Goal: Transaction & Acquisition: Purchase product/service

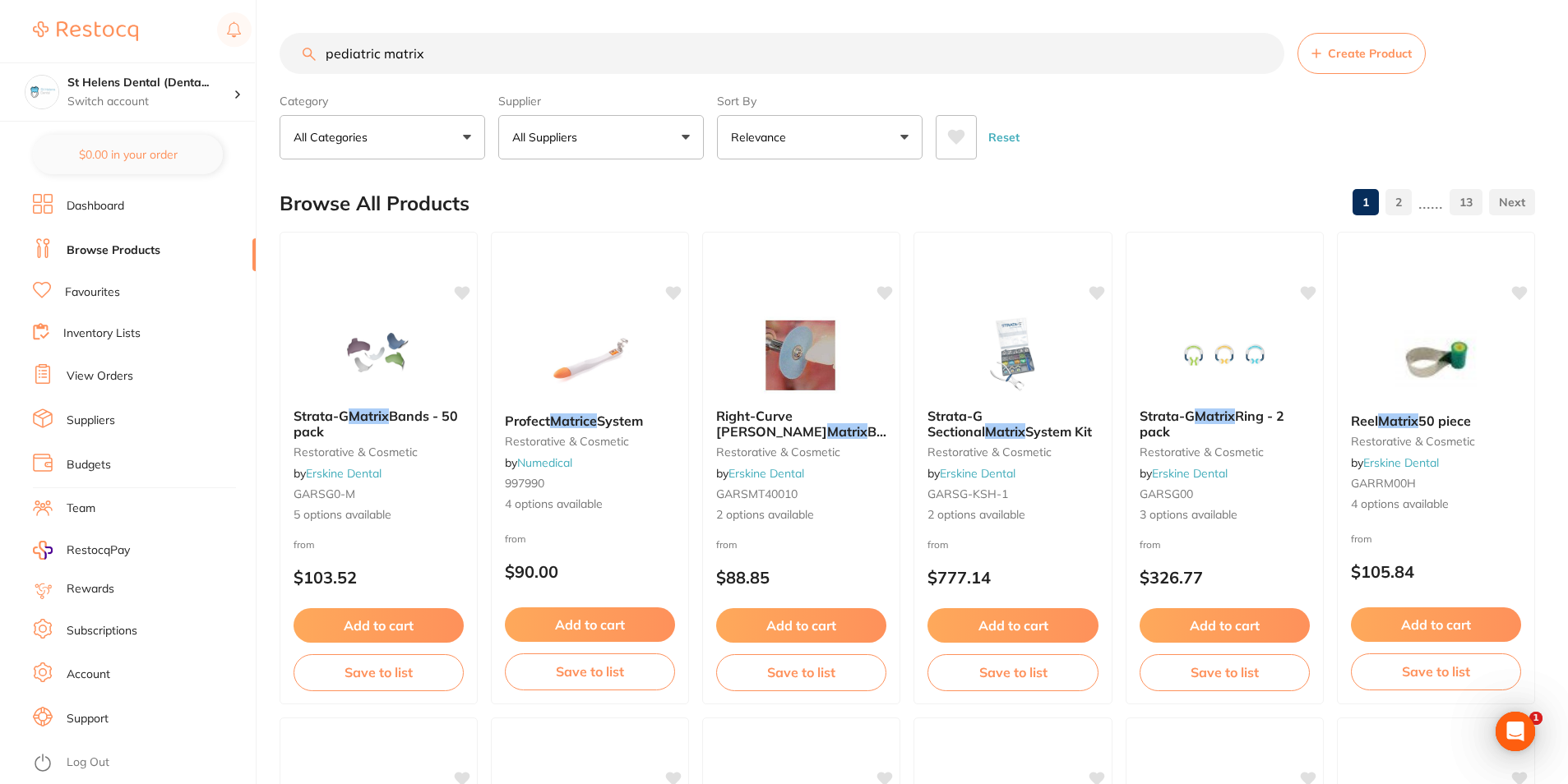
click at [102, 291] on link "Favourites" at bounding box center [92, 292] width 55 height 16
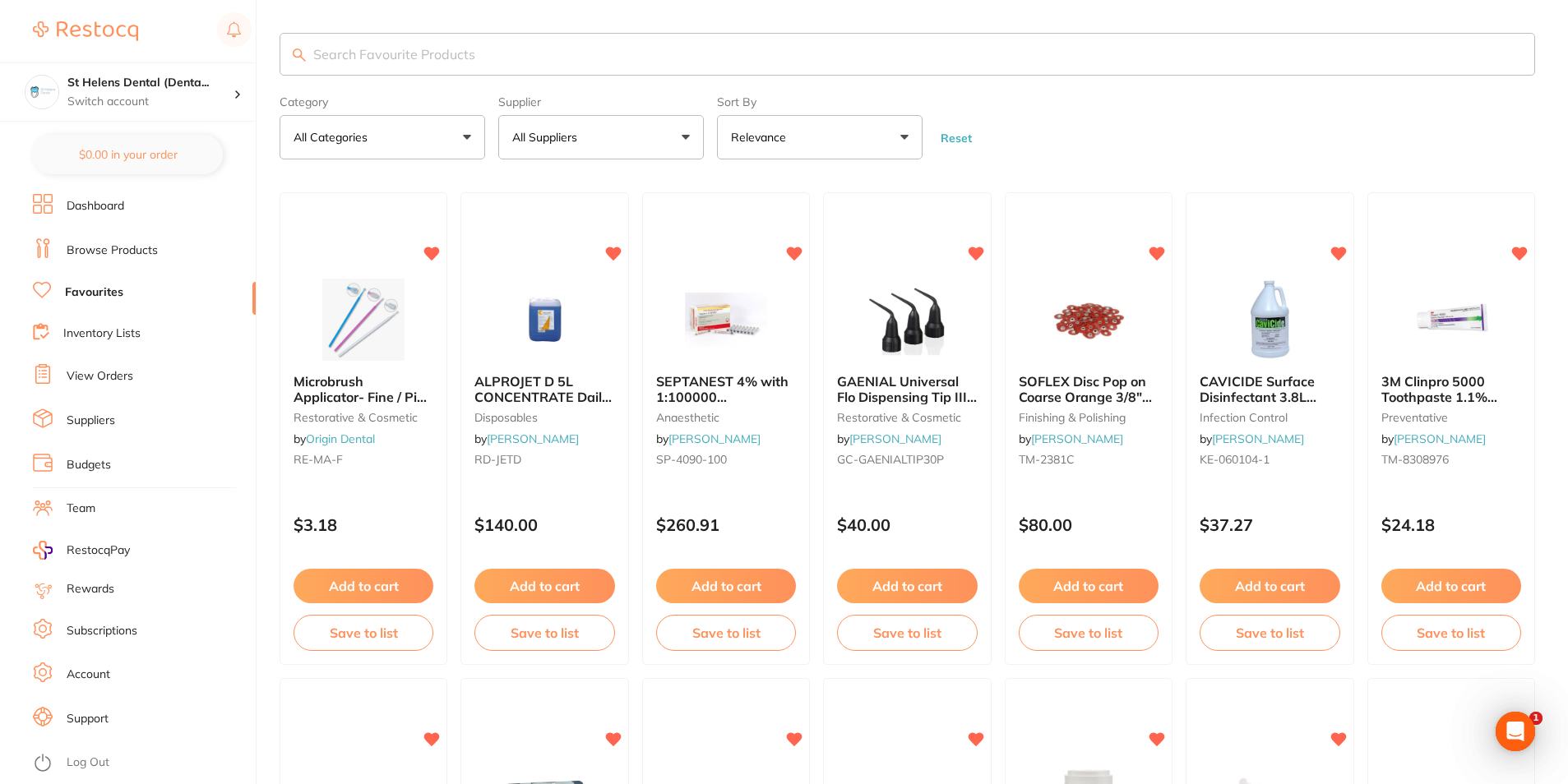
click at [481, 60] on input "search" at bounding box center [907, 54] width 1256 height 43
type input "relyx"
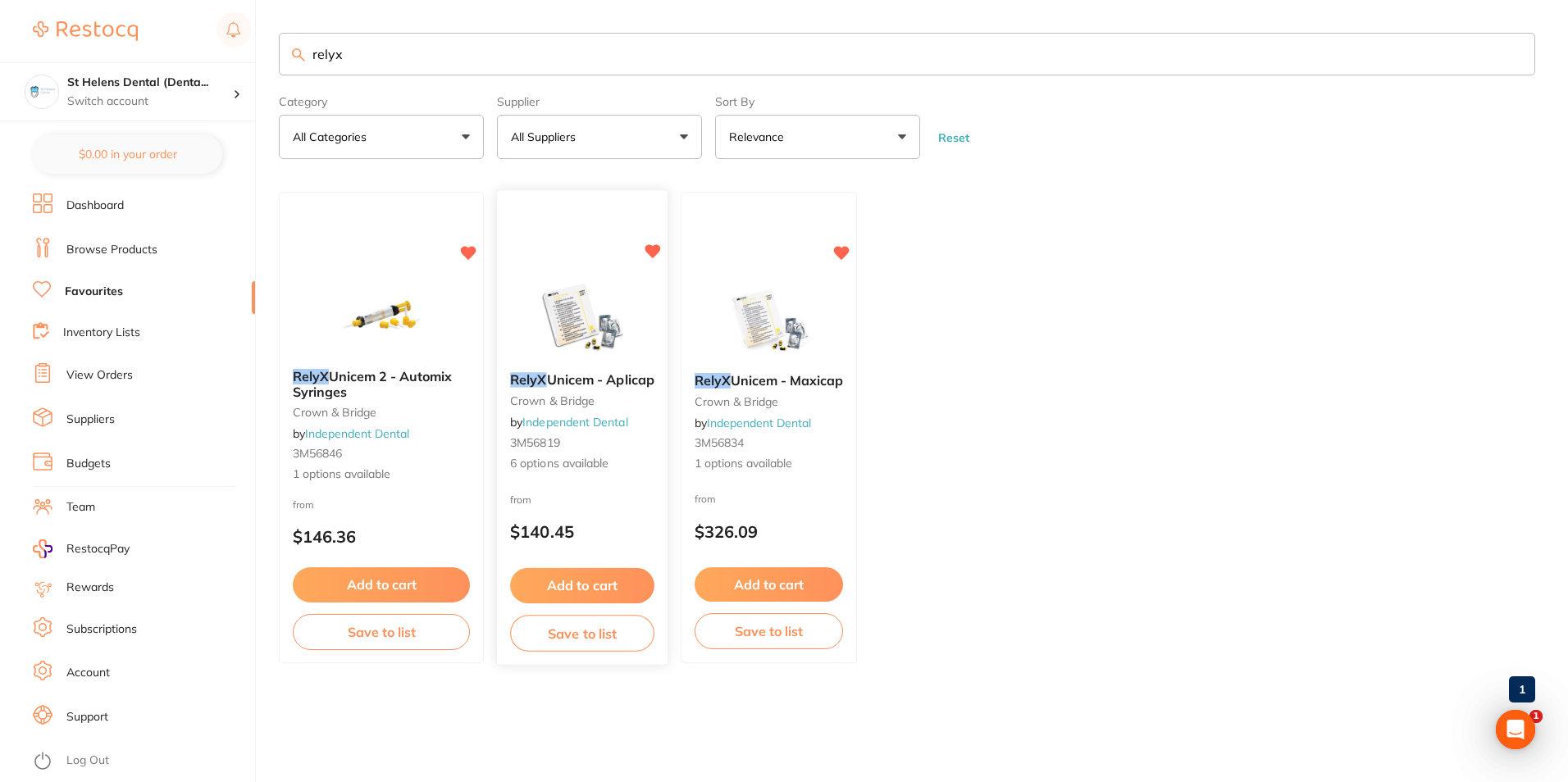
click at [573, 338] on img at bounding box center [582, 318] width 108 height 83
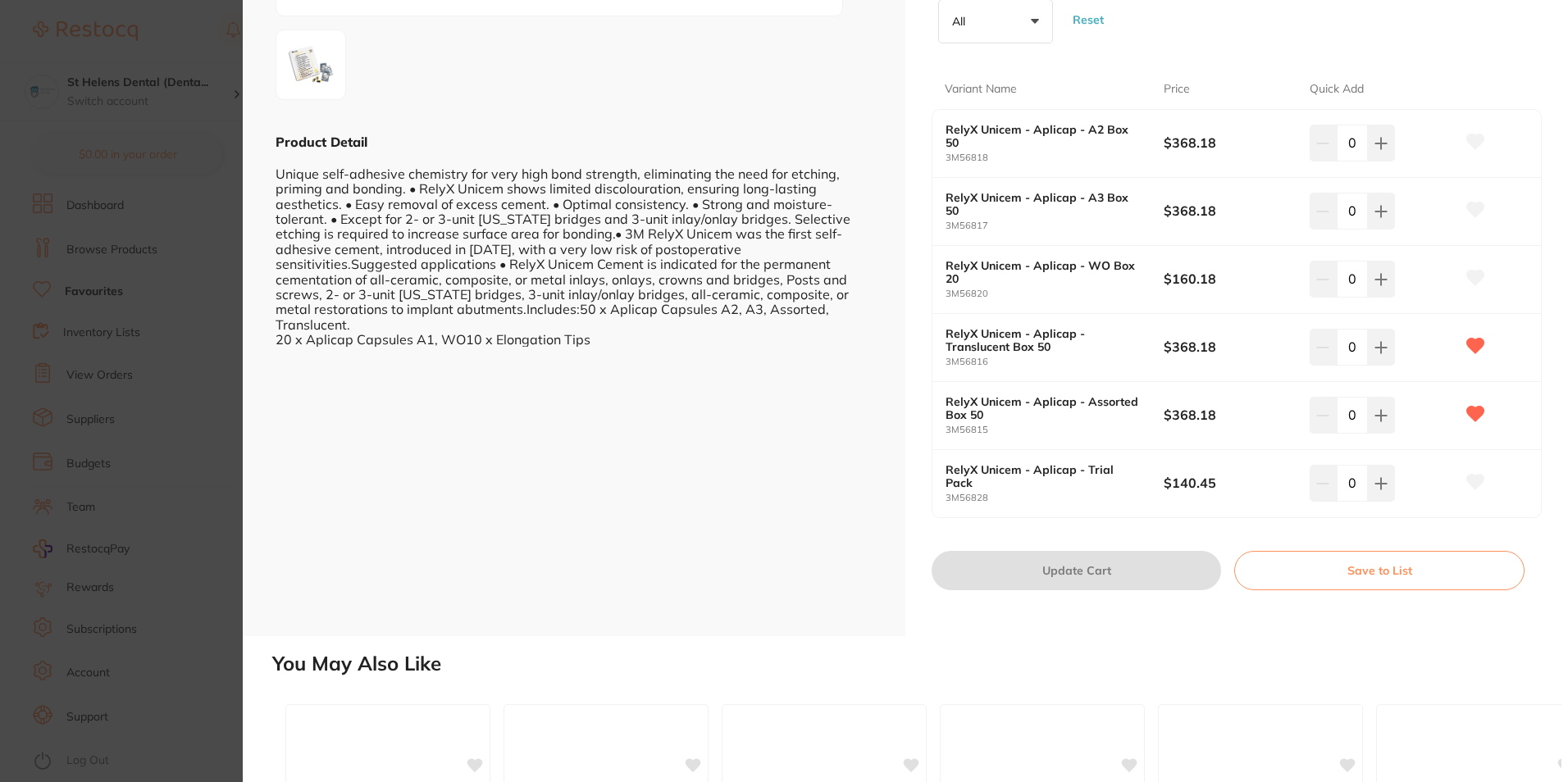
scroll to position [328, 0]
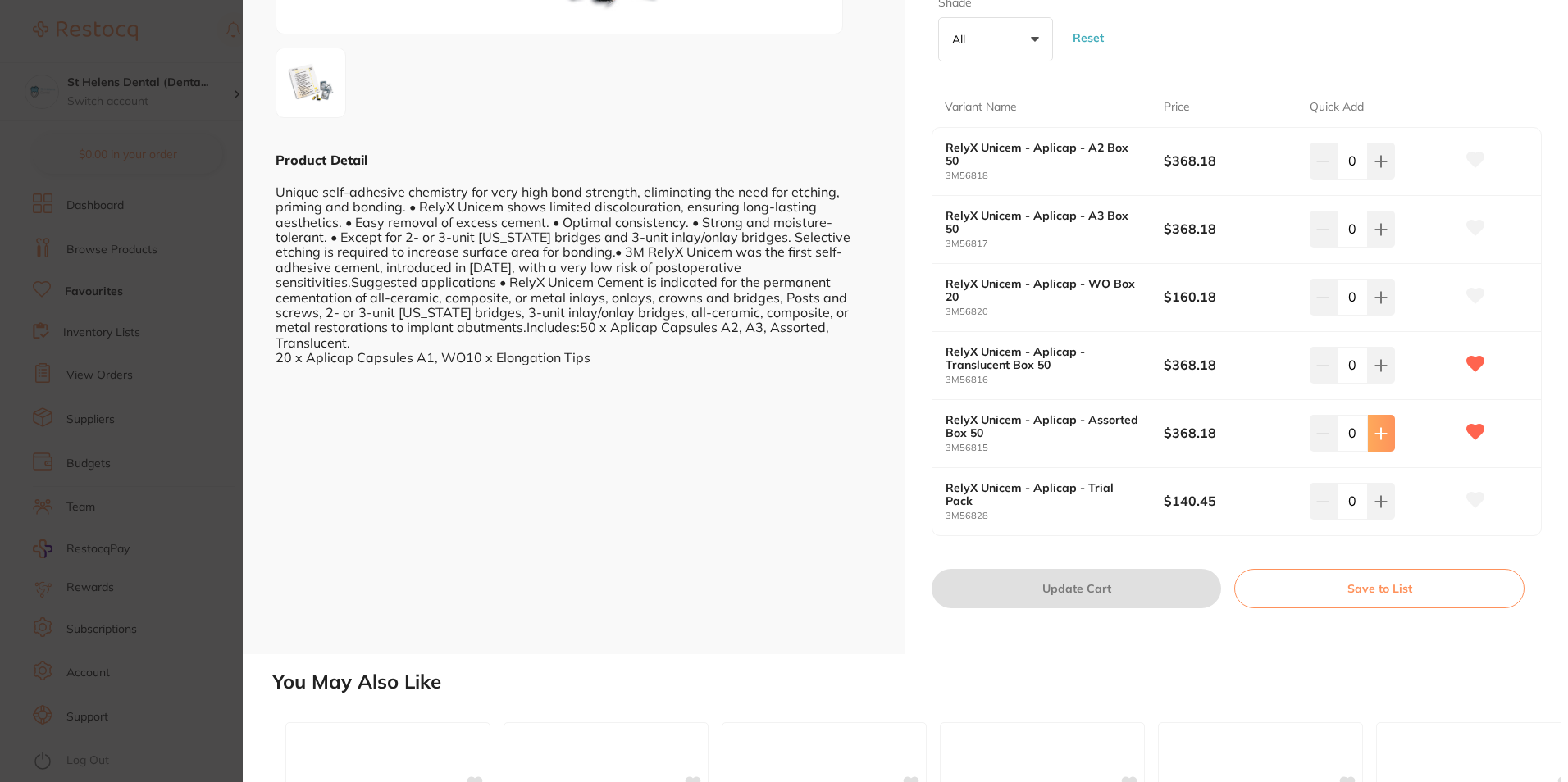
click at [1371, 438] on button at bounding box center [1381, 433] width 27 height 36
type input "1"
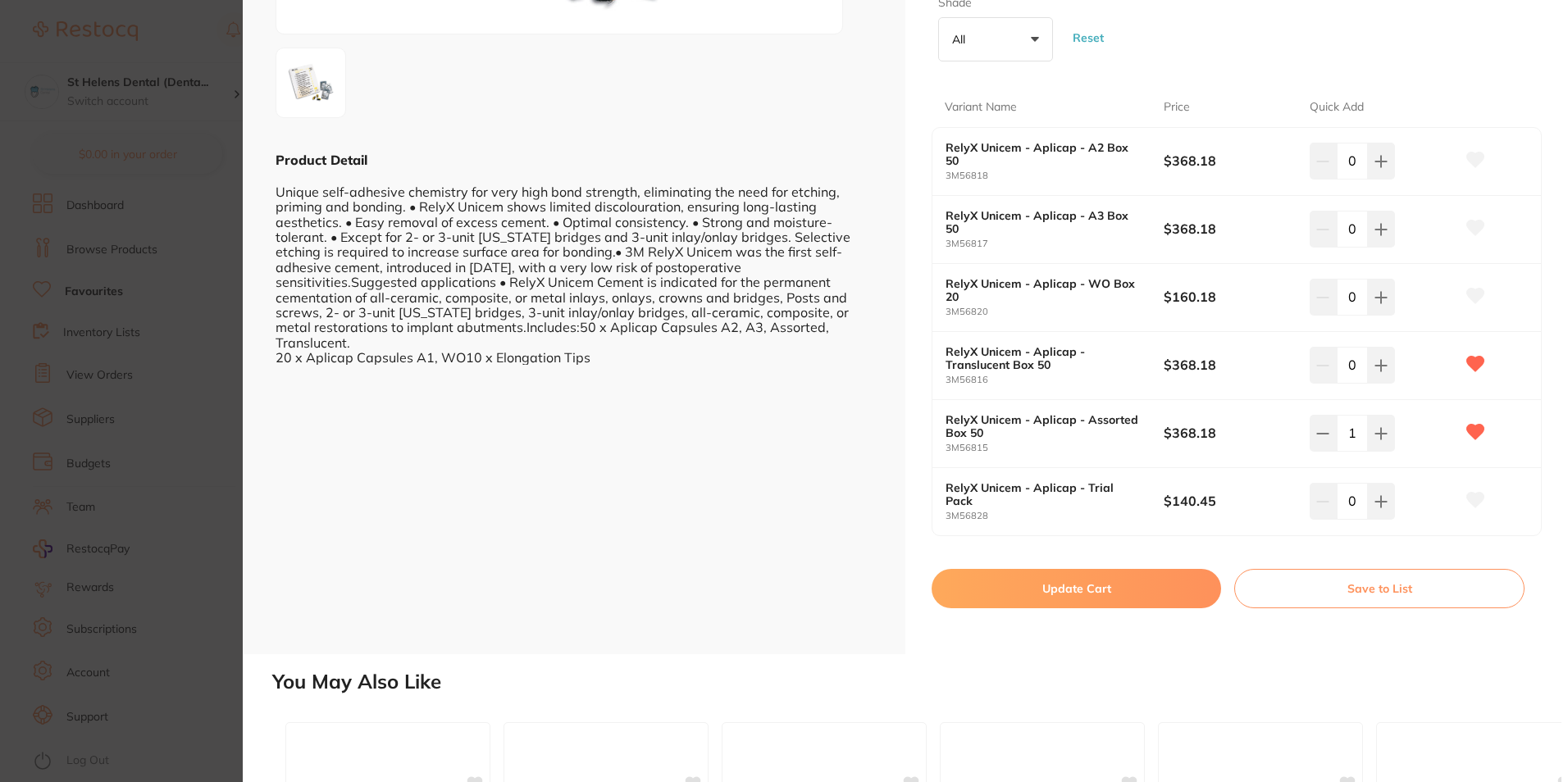
scroll to position [0, 0]
click at [1031, 588] on button "Update Cart" at bounding box center [1077, 588] width 289 height 40
checkbox input "false"
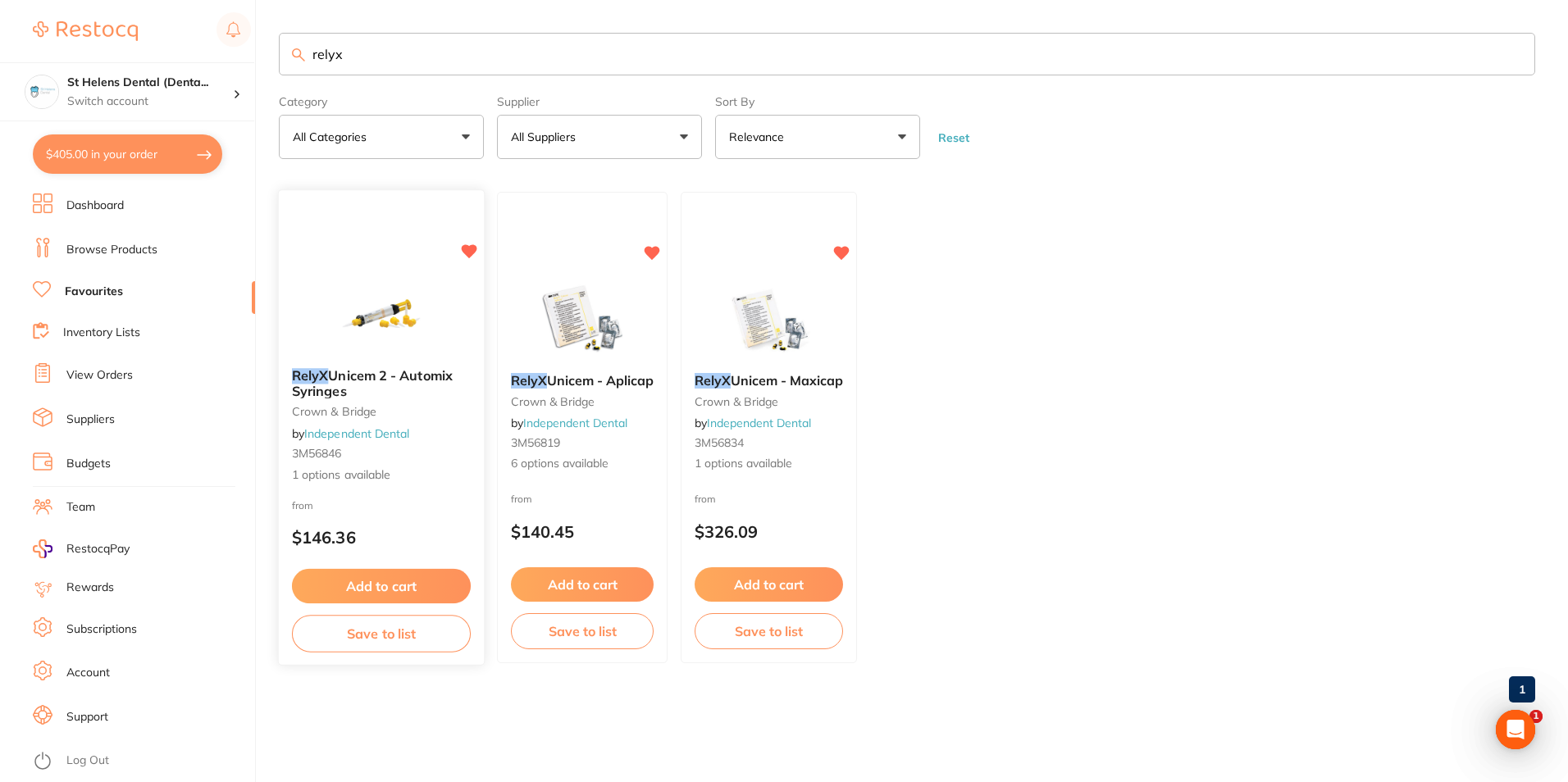
click at [382, 442] on div "RelyX Unicem 2 - Automix Syringes crown & bridge by Independent Dental 3M56846 …" at bounding box center [381, 426] width 205 height 142
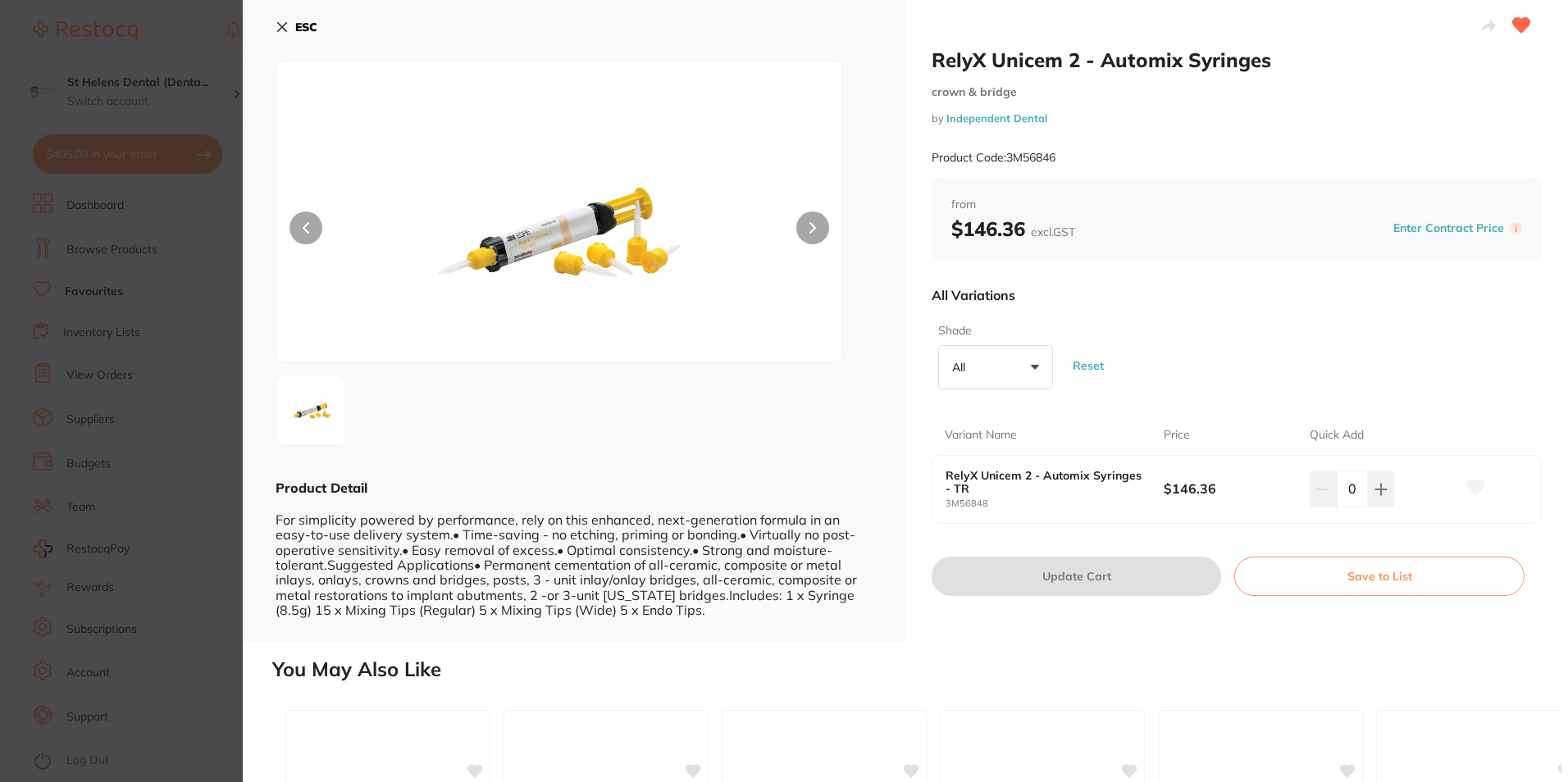
click at [186, 271] on section "RelyX Unicem 2 - Automix Syringes crown & bridge by Independent Dental Product …" at bounding box center [784, 391] width 1568 height 782
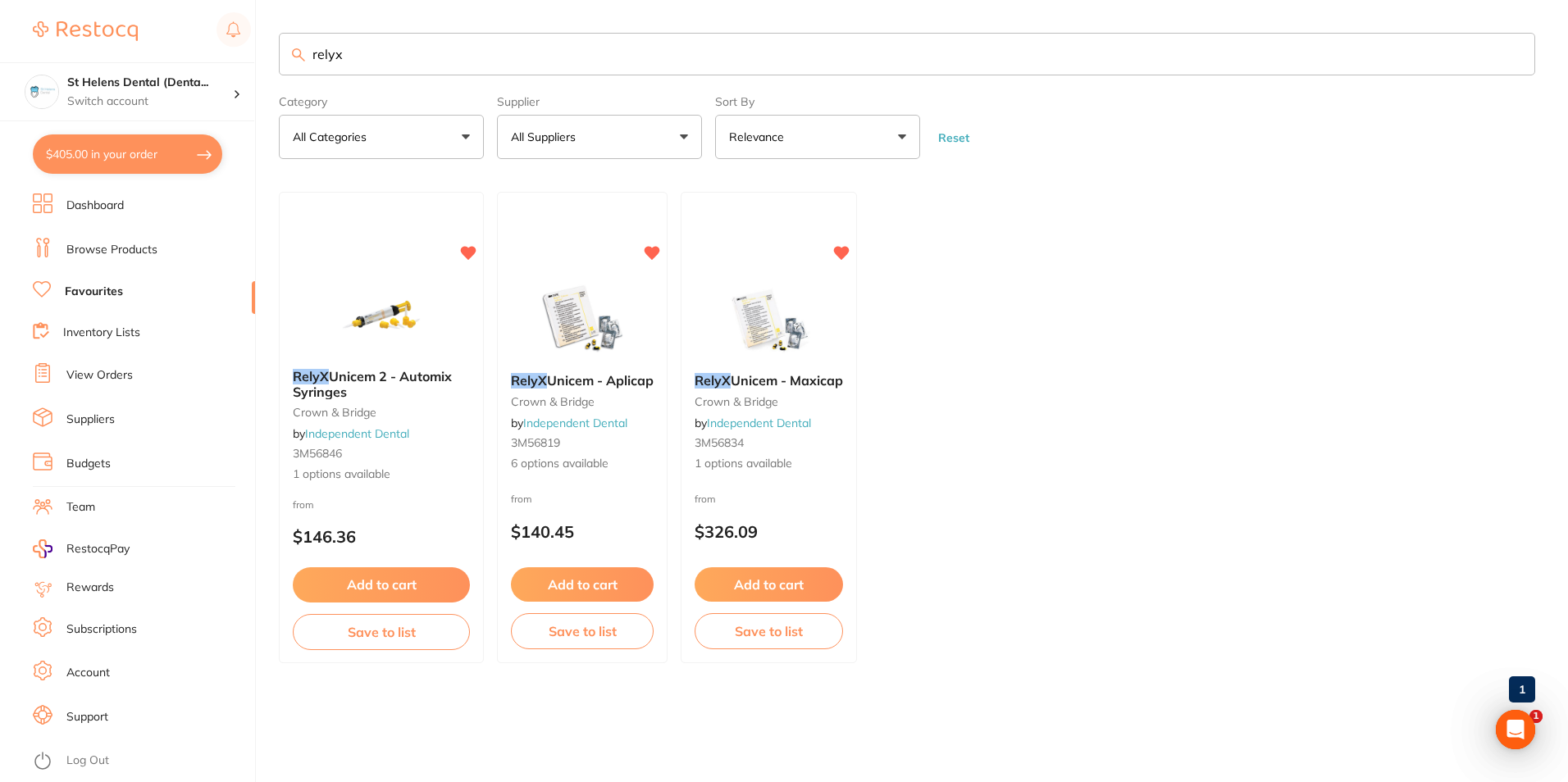
click at [106, 424] on link "Suppliers" at bounding box center [90, 419] width 48 height 16
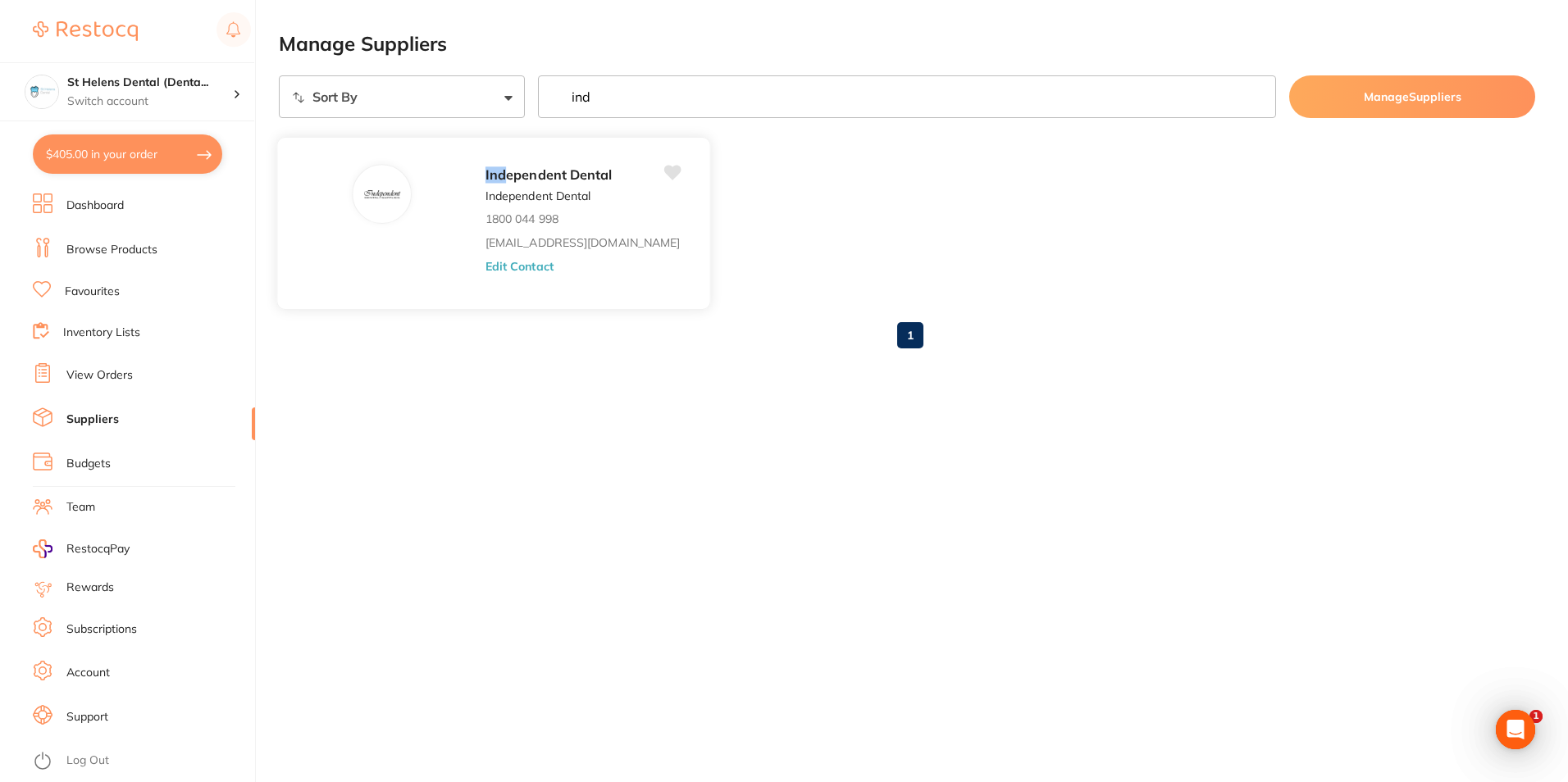
type input "ind"
click at [395, 194] on img at bounding box center [381, 194] width 40 height 40
drag, startPoint x: 383, startPoint y: 195, endPoint x: 393, endPoint y: 195, distance: 10.0
click at [383, 195] on img at bounding box center [381, 194] width 40 height 40
click at [506, 176] on span "ependent Dental" at bounding box center [559, 174] width 106 height 16
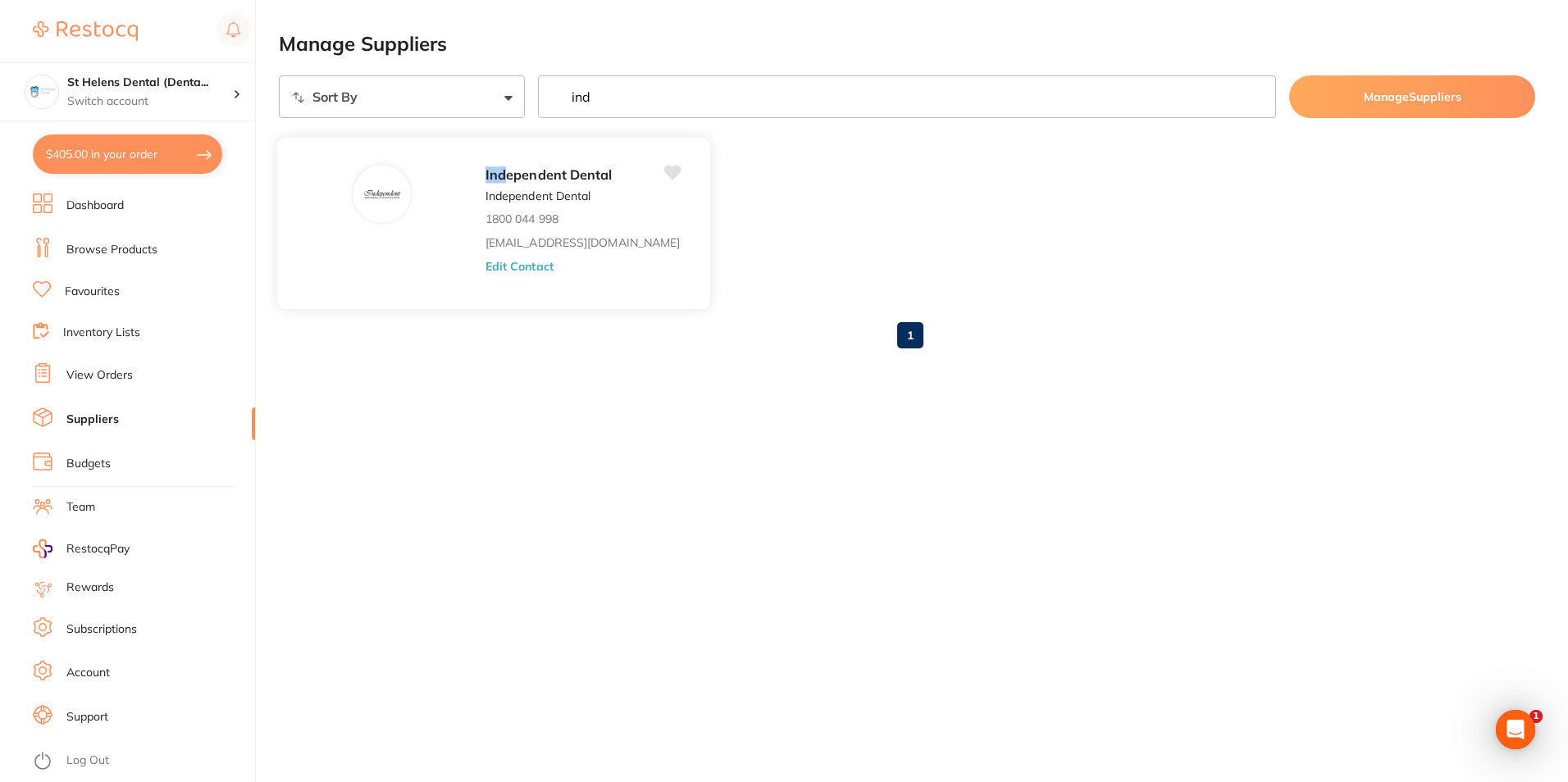
click at [502, 263] on button "Edit Contact" at bounding box center [519, 265] width 68 height 13
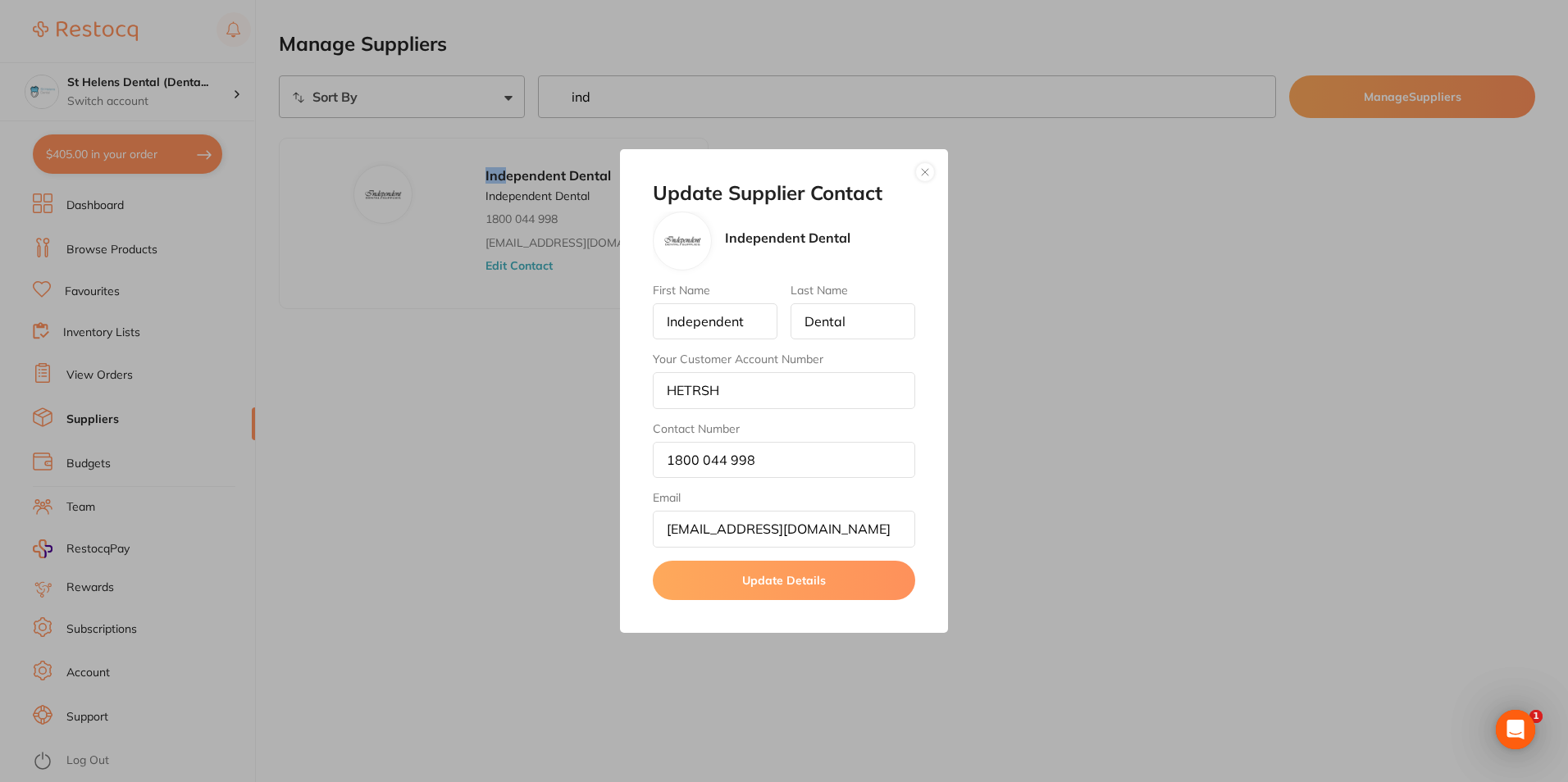
click at [445, 391] on div "Update Supplier Contact Independent Dental First Name Independent Last Name Den…" at bounding box center [784, 391] width 1568 height 782
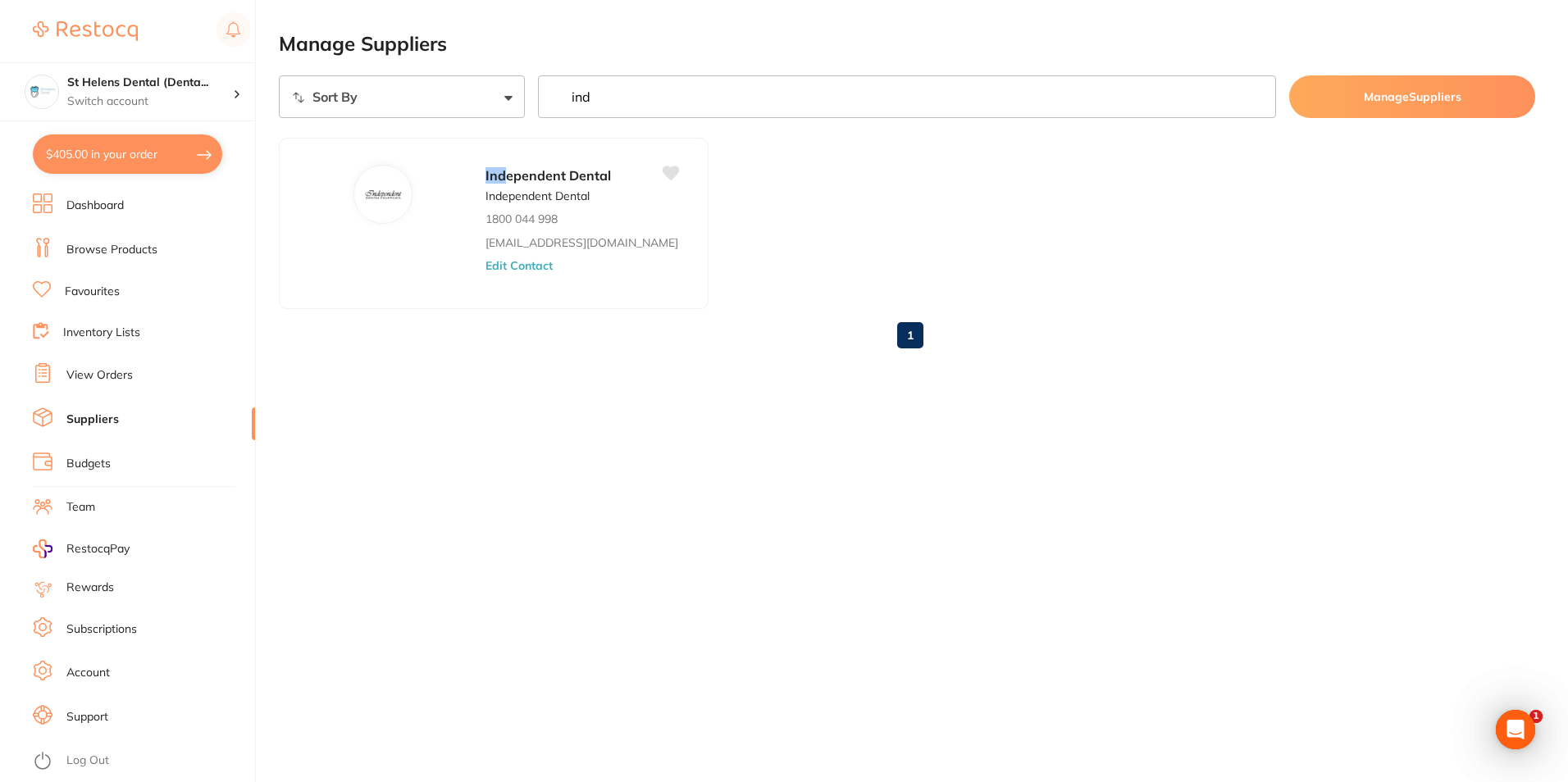
click at [104, 155] on button "$405.00 in your order" at bounding box center [127, 154] width 189 height 40
checkbox input "true"
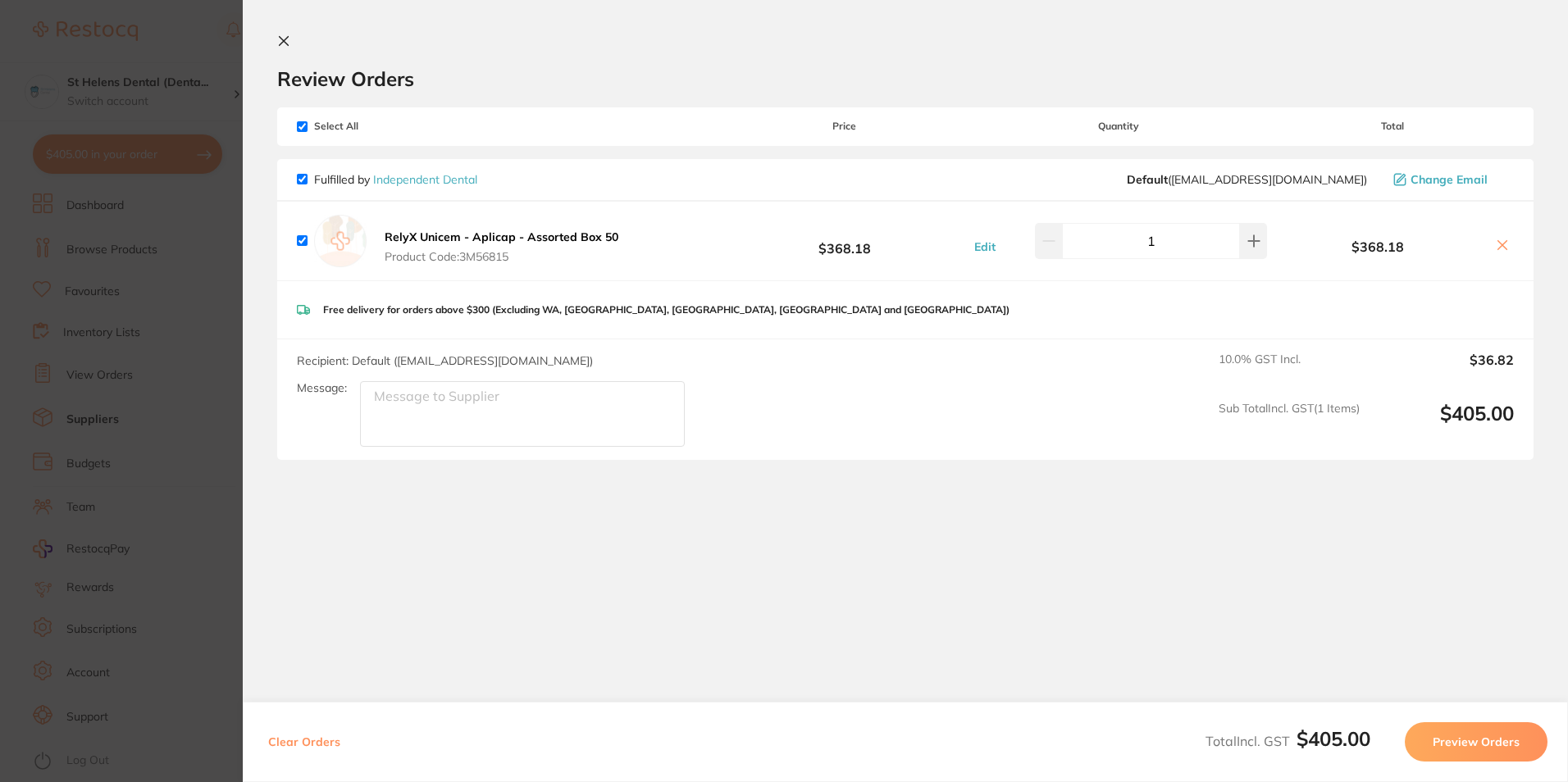
click at [207, 231] on section "Update RRP Set your pre negotiated price for this item. Item Agreed RRP (excl. …" at bounding box center [784, 391] width 1568 height 782
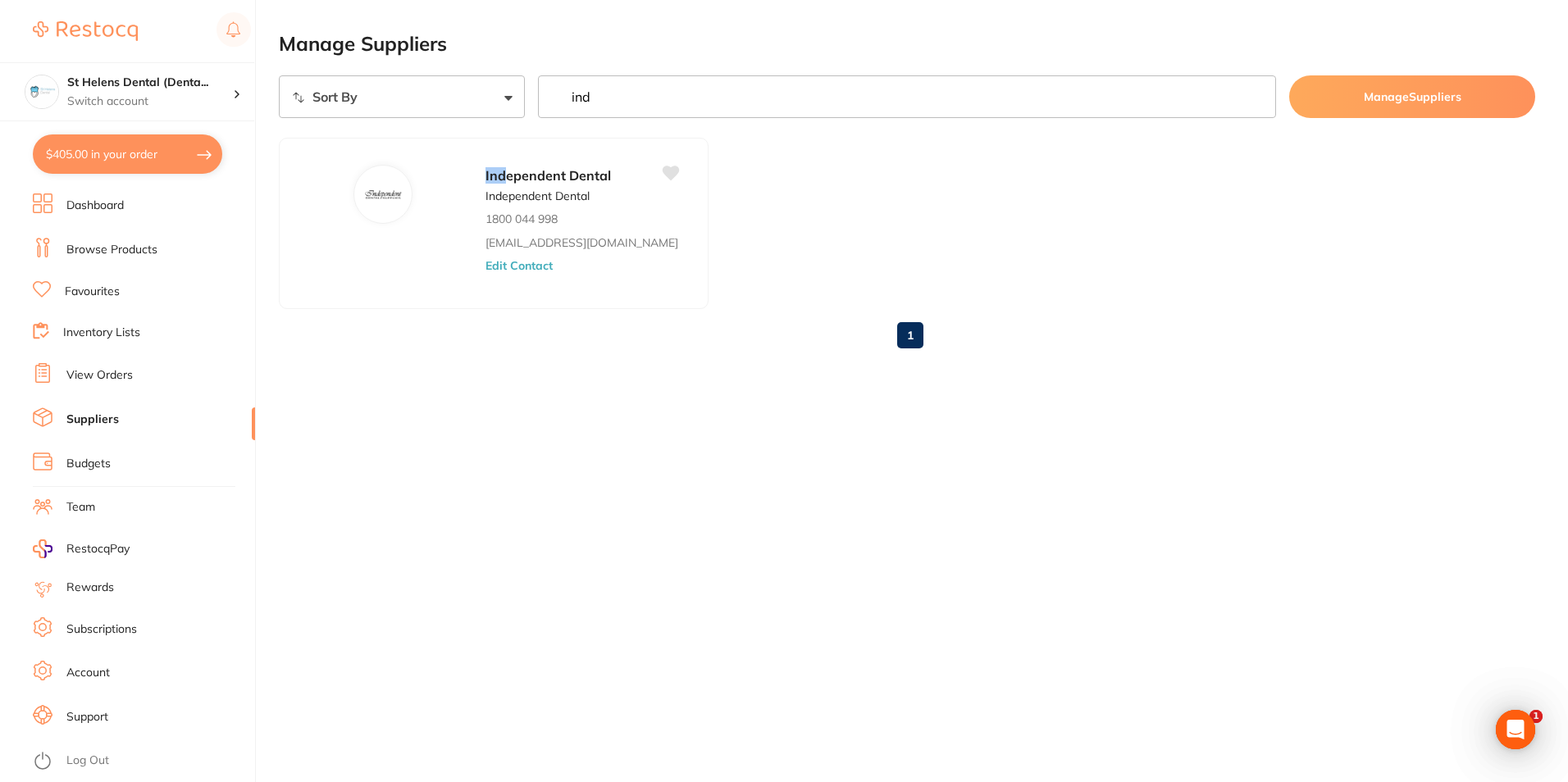
drag, startPoint x: 655, startPoint y: 104, endPoint x: 643, endPoint y: 105, distance: 12.0
click at [643, 105] on input "ind" at bounding box center [907, 97] width 738 height 43
click at [121, 256] on link "Browse Products" at bounding box center [112, 249] width 91 height 16
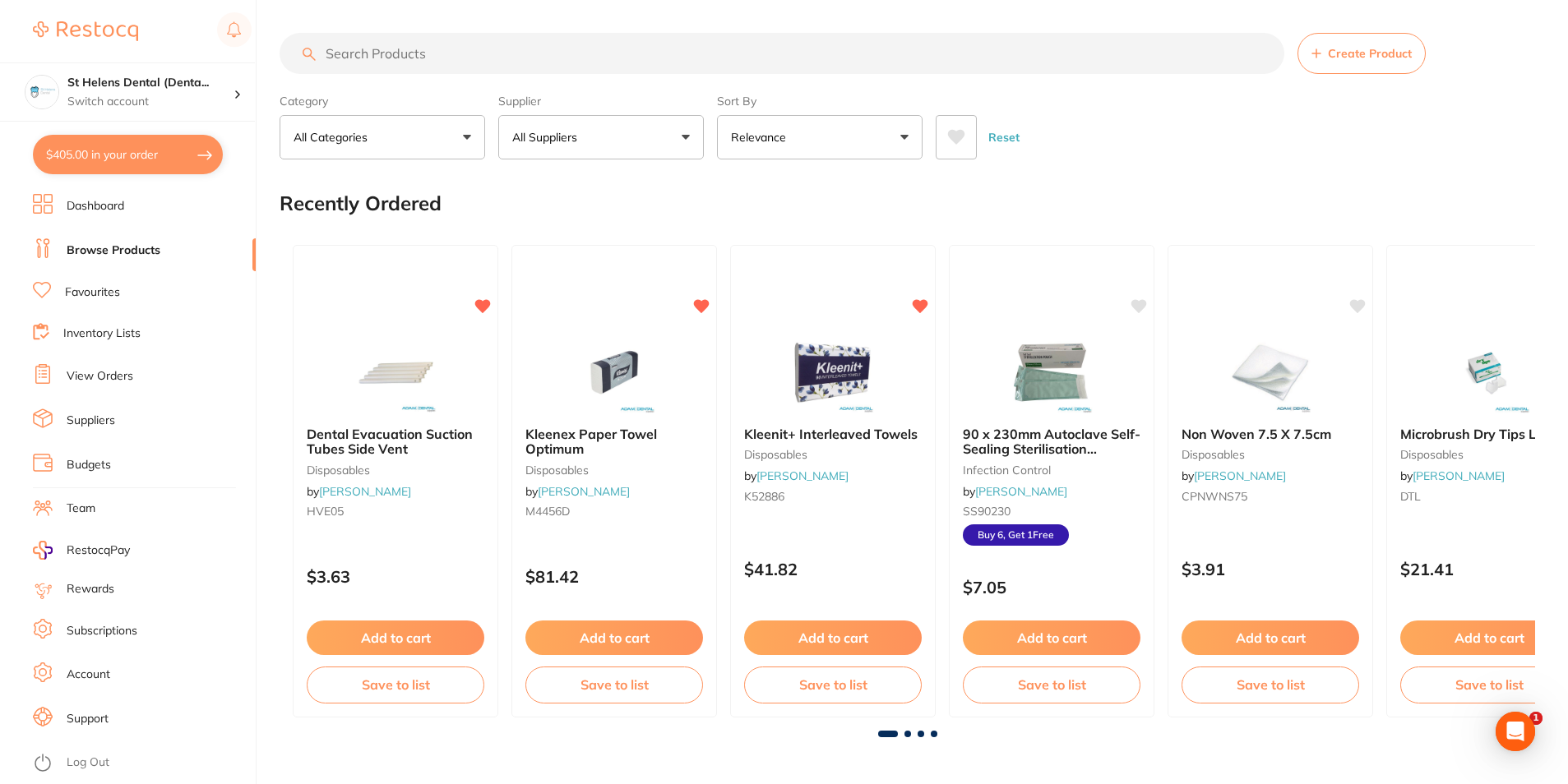
click at [449, 61] on input "search" at bounding box center [782, 53] width 1005 height 41
type input "relyx"
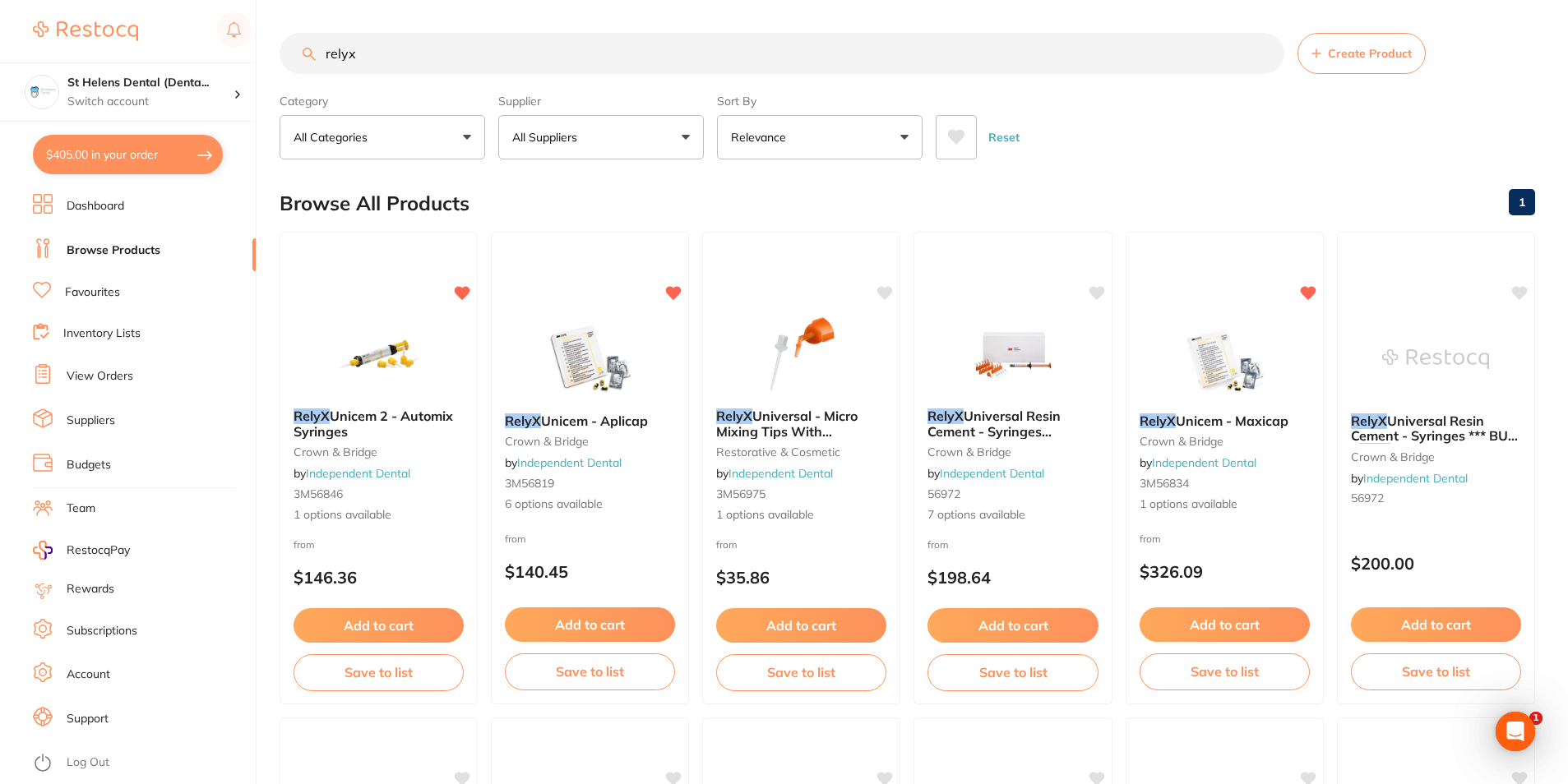
click at [628, 144] on button "All Suppliers" at bounding box center [601, 136] width 205 height 44
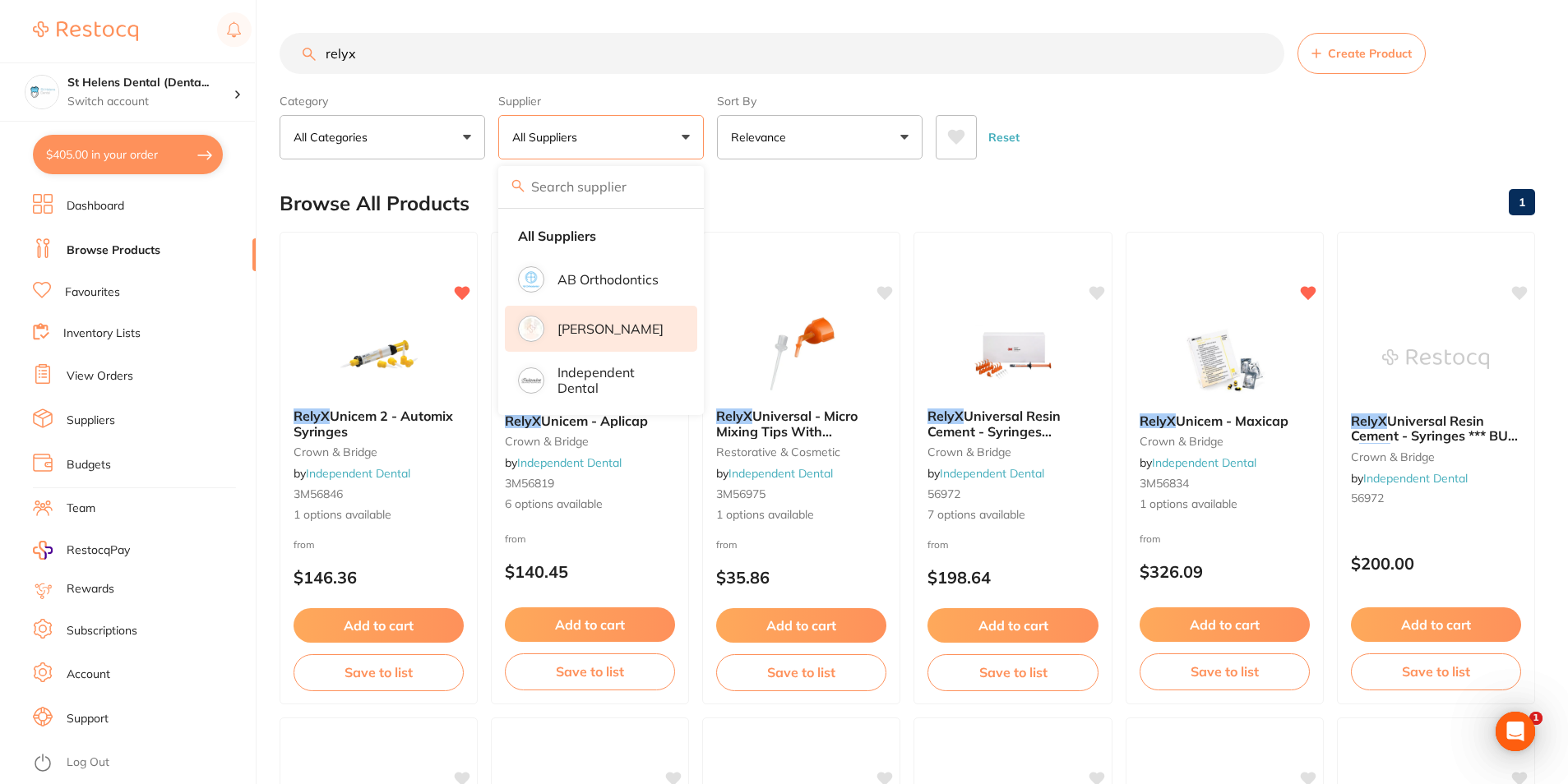
click at [595, 331] on p "[PERSON_NAME]" at bounding box center [610, 329] width 106 height 15
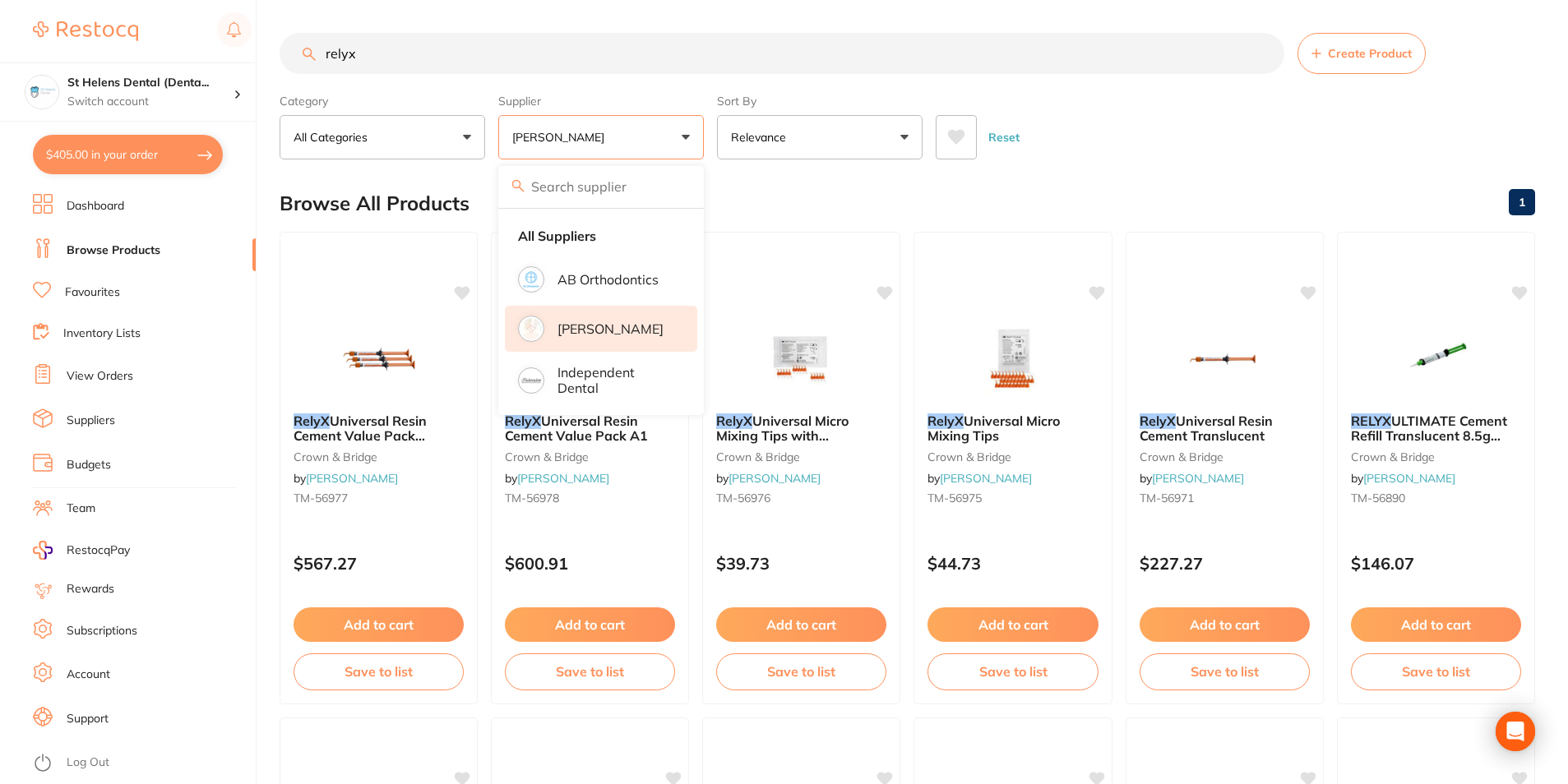
click at [1058, 185] on div "Browse All Products 1" at bounding box center [907, 204] width 1256 height 55
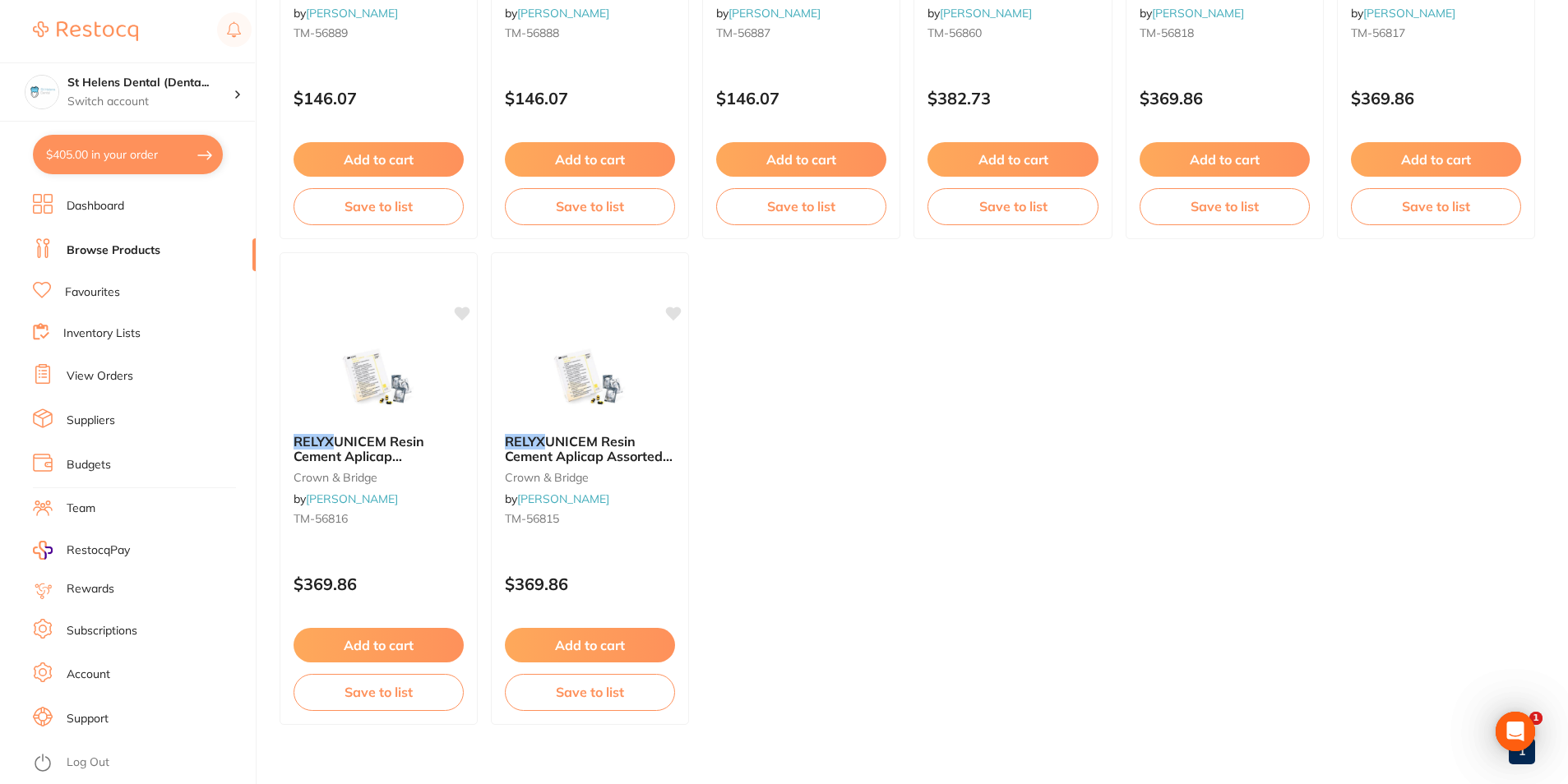
scroll to position [977, 0]
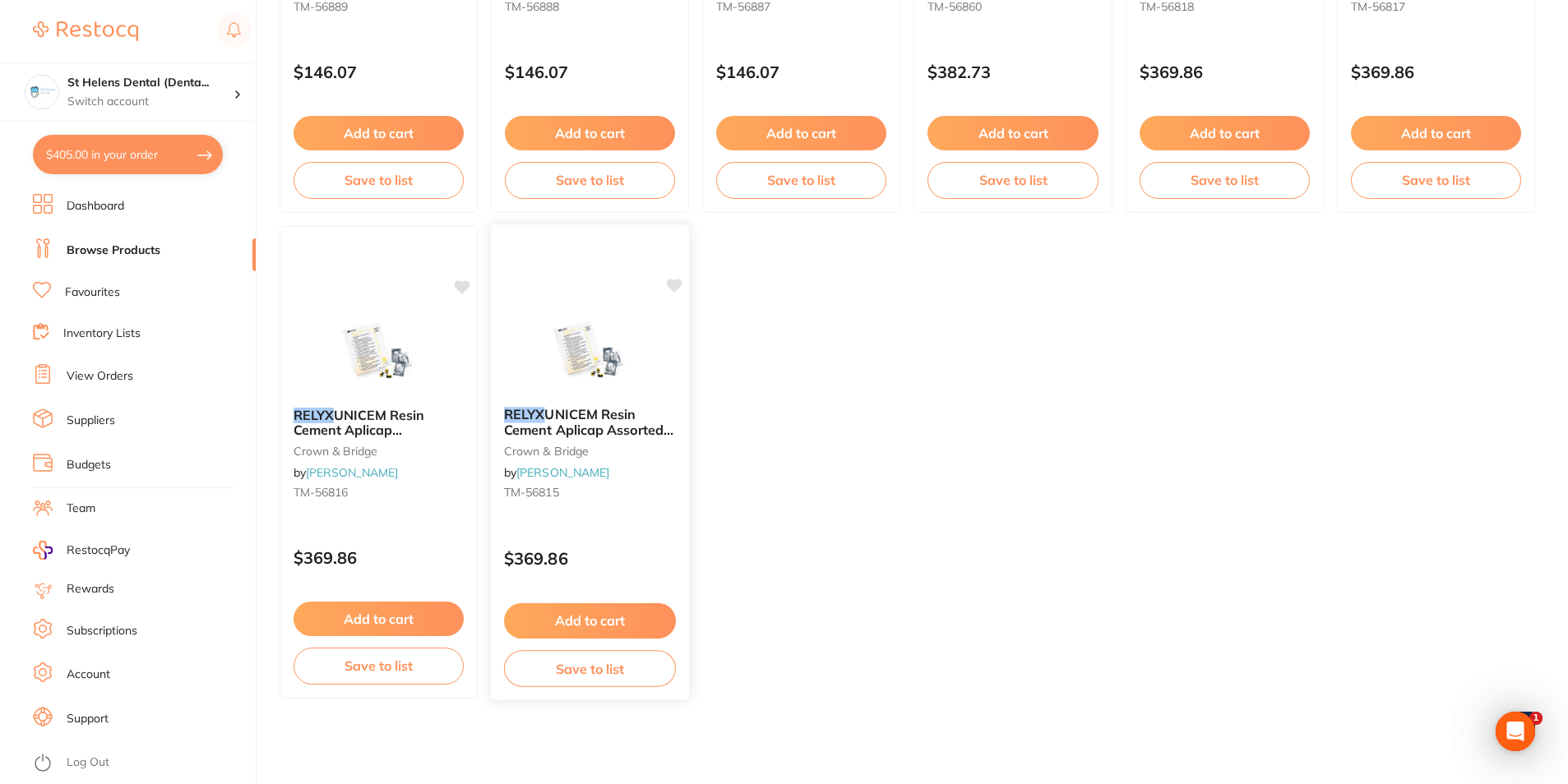
click at [589, 629] on button "Add to cart" at bounding box center [589, 621] width 172 height 35
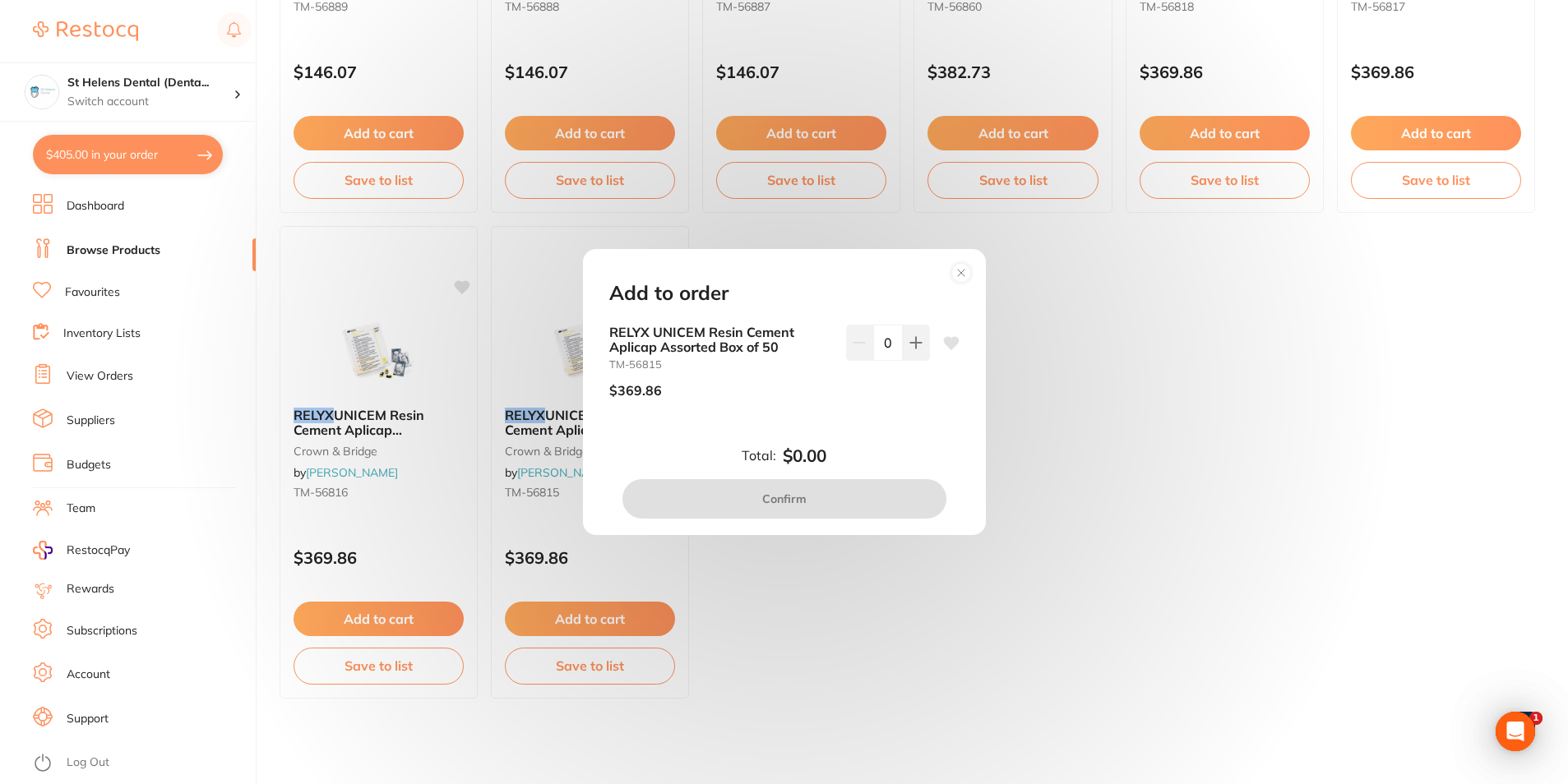
scroll to position [0, 0]
click at [914, 353] on button at bounding box center [916, 342] width 27 height 36
type input "1"
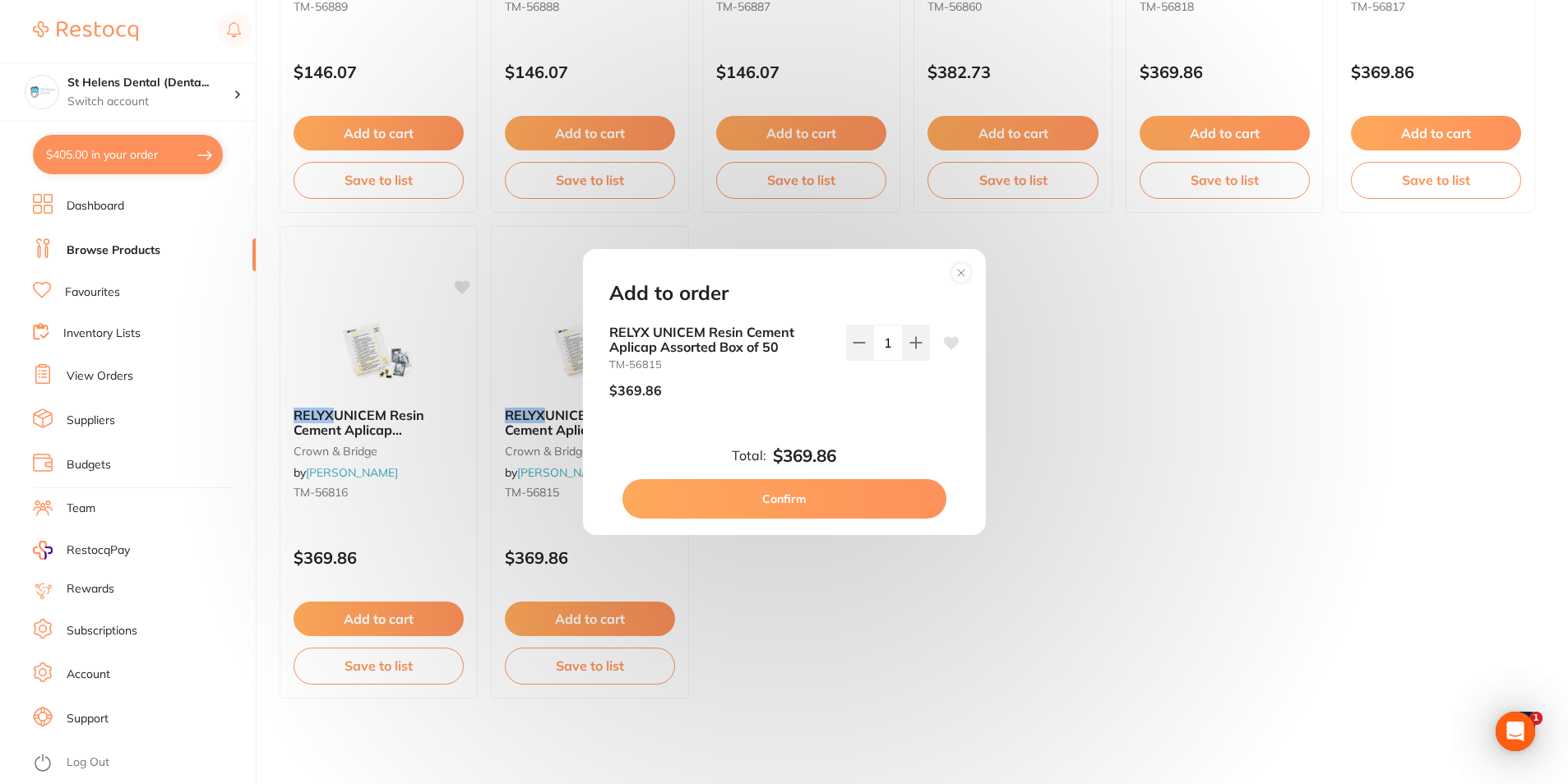
click at [838, 501] on button "Confirm" at bounding box center [784, 499] width 324 height 40
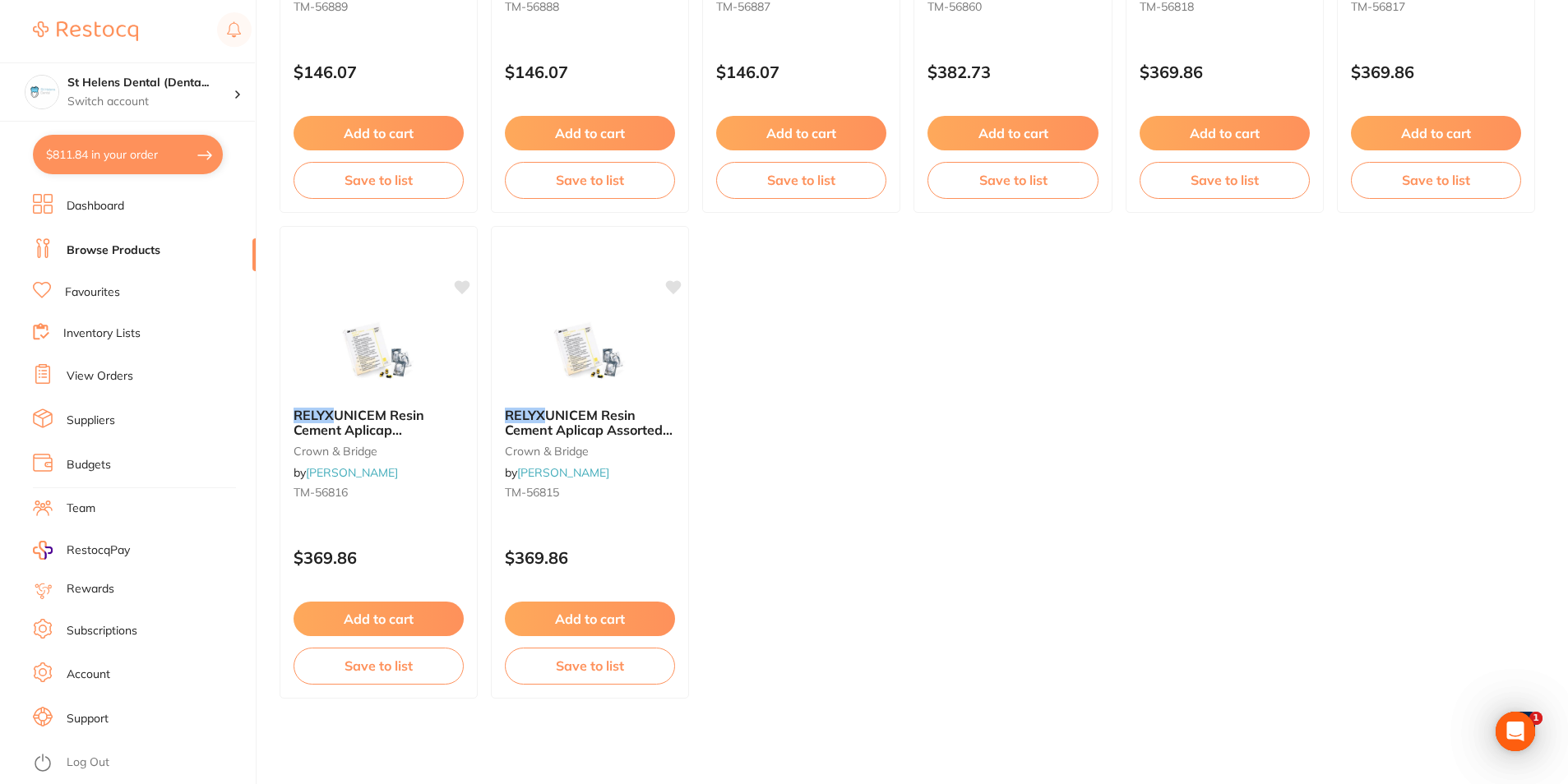
click at [112, 154] on button "$811.84 in your order" at bounding box center [128, 154] width 190 height 40
checkbox input "true"
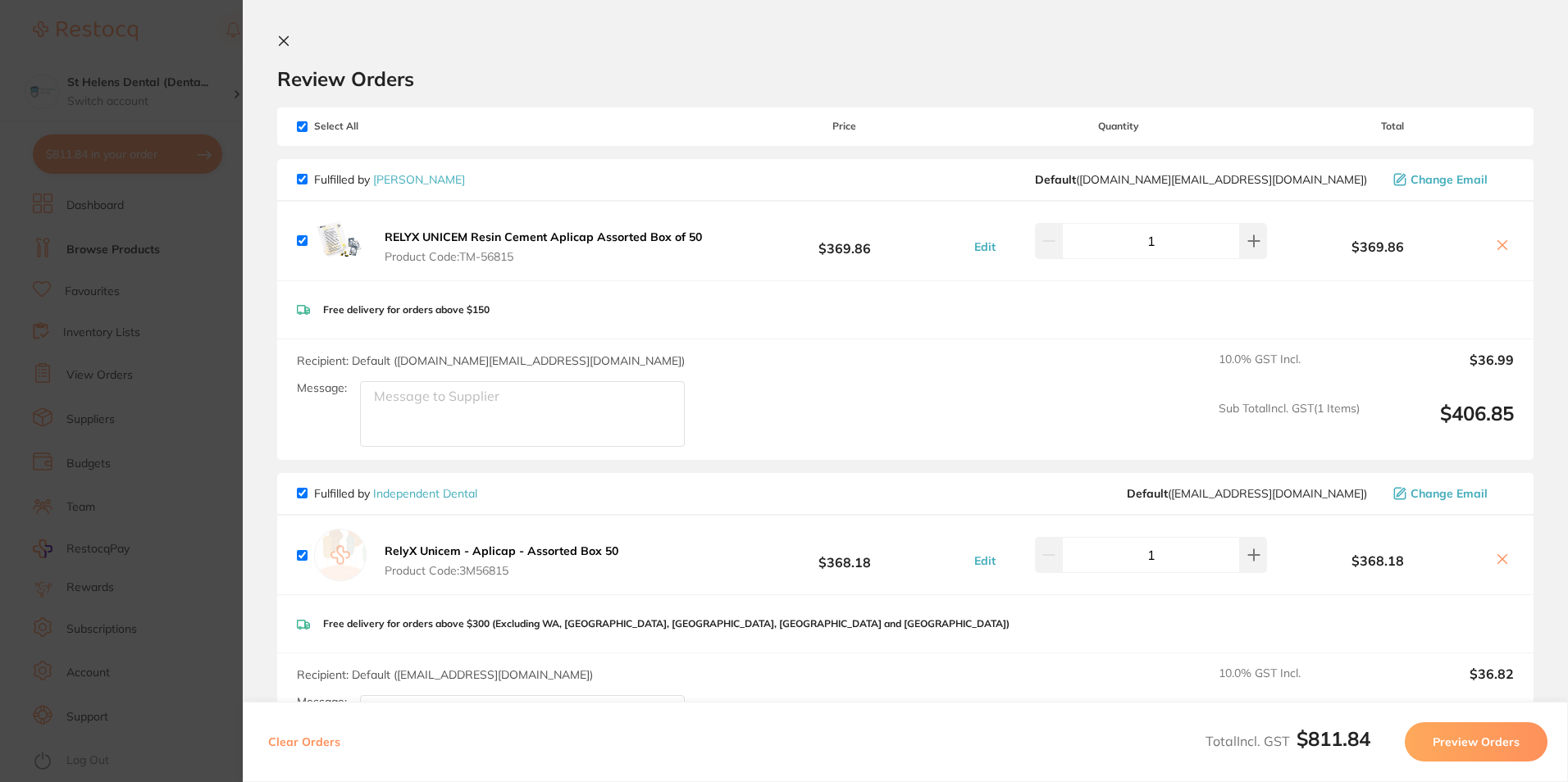
click at [1498, 557] on icon at bounding box center [1503, 559] width 9 height 9
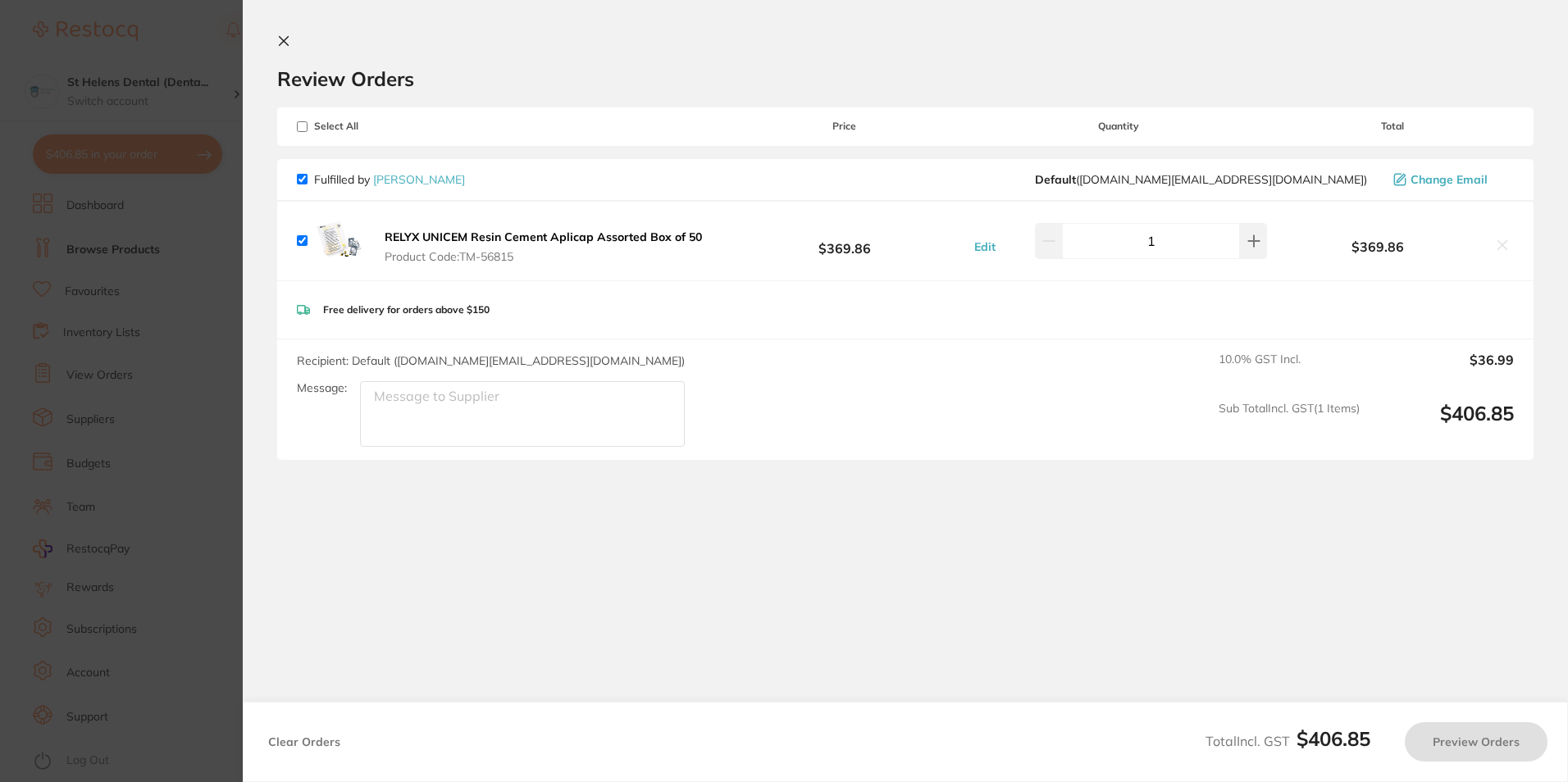
checkbox input "true"
click at [287, 42] on icon at bounding box center [283, 40] width 13 height 13
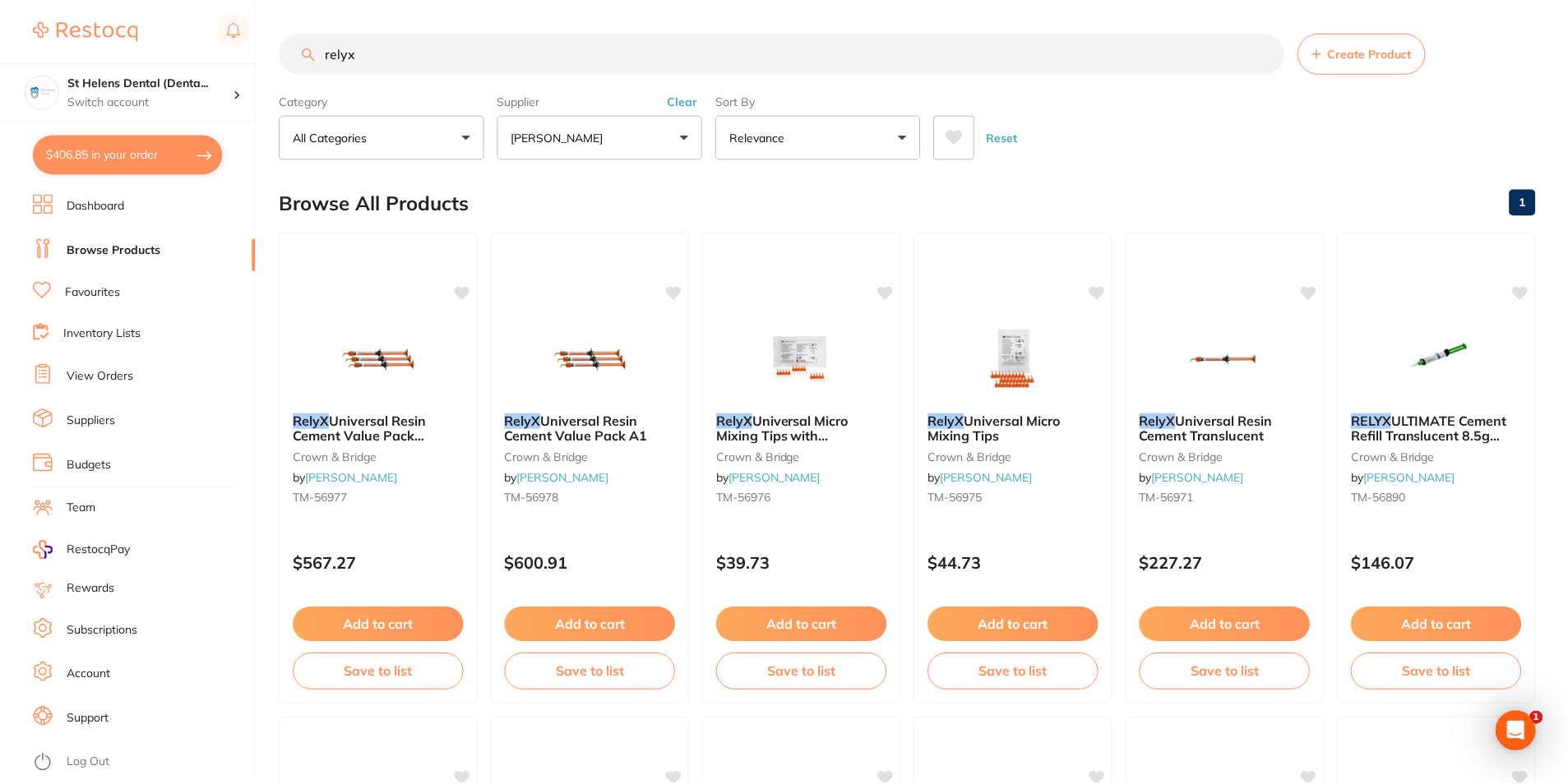
scroll to position [977, 0]
